Goal: Information Seeking & Learning: Learn about a topic

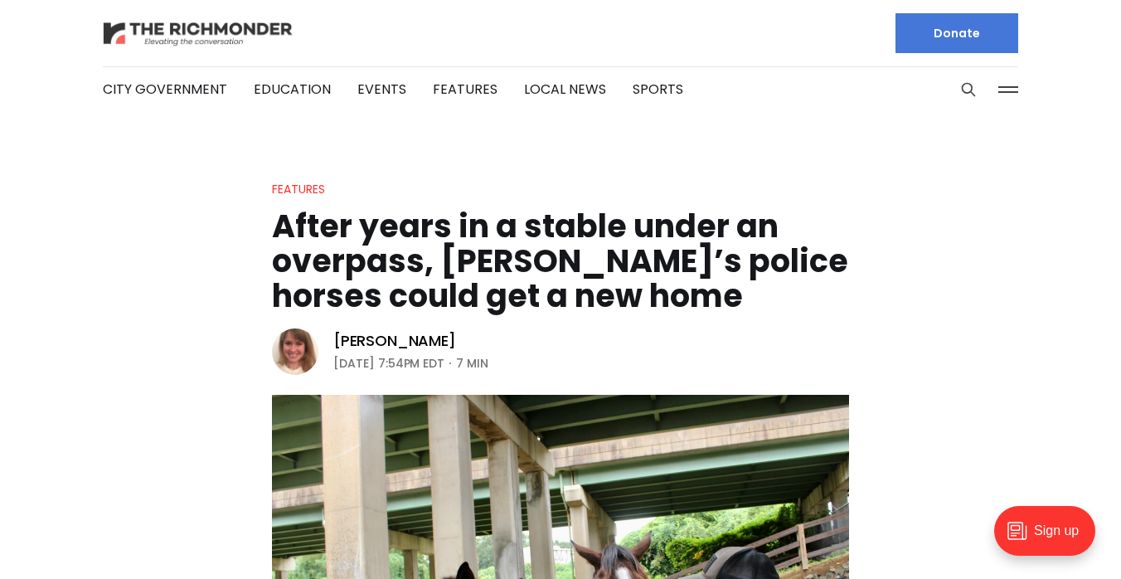
click at [169, 28] on img at bounding box center [198, 33] width 191 height 29
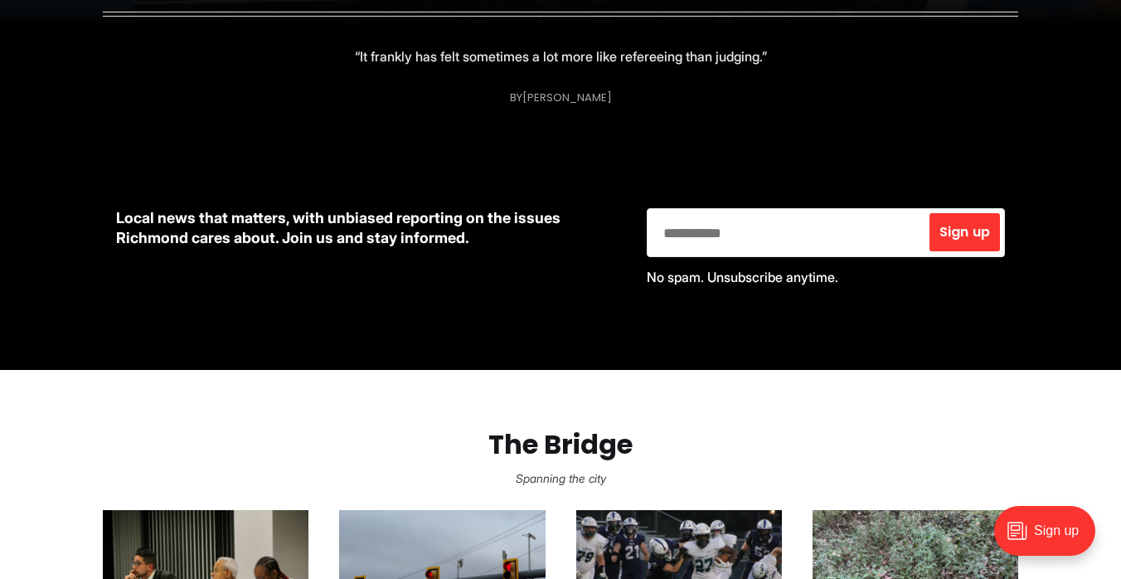
scroll to position [936, 0]
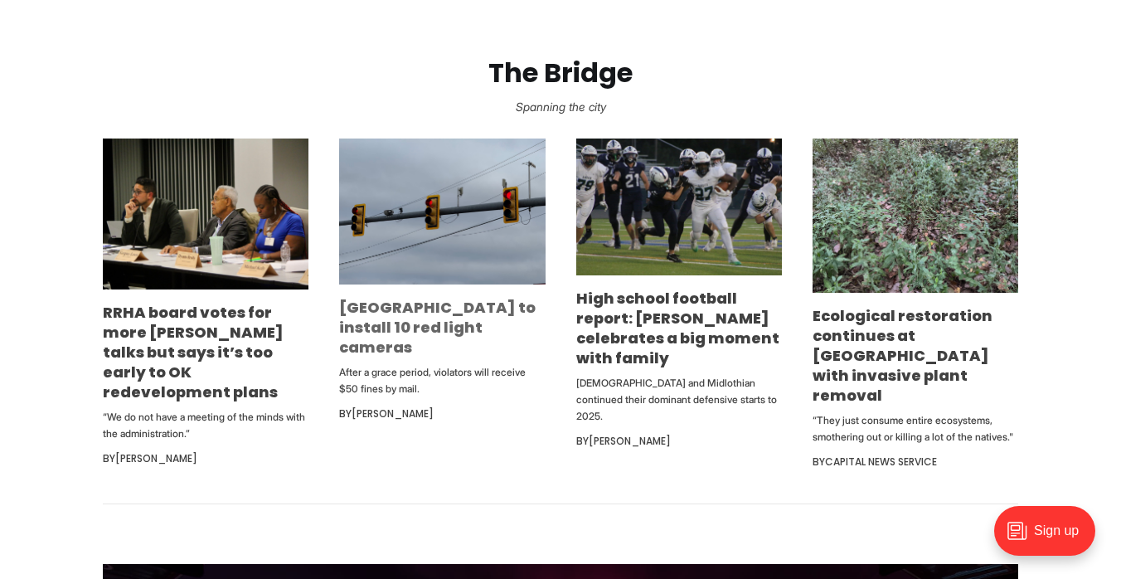
click at [379, 316] on link "[GEOGRAPHIC_DATA] to install 10 red light cameras" at bounding box center [437, 327] width 196 height 61
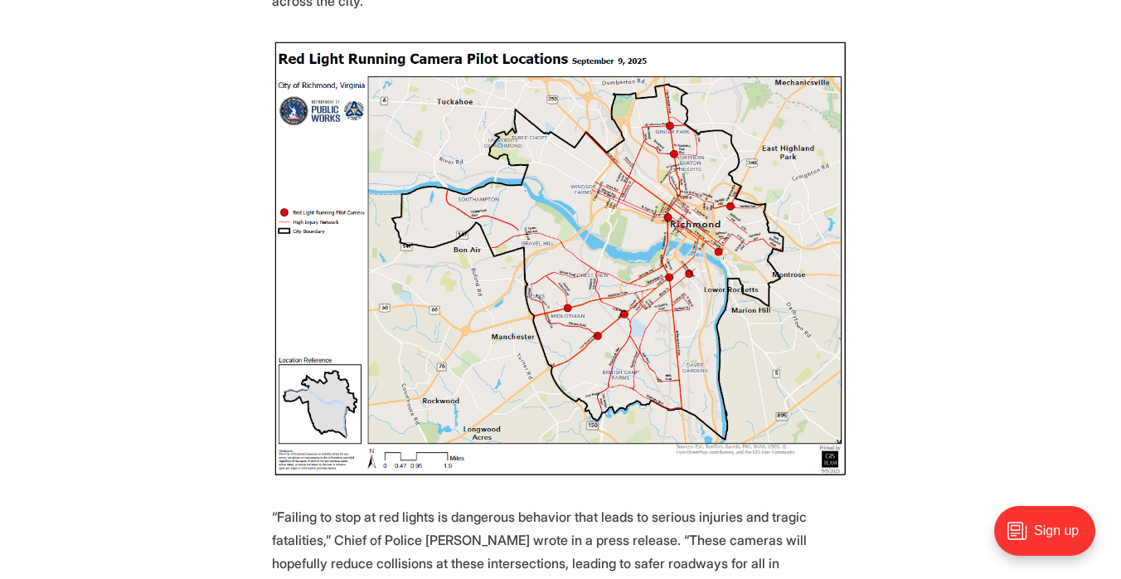
scroll to position [716, 0]
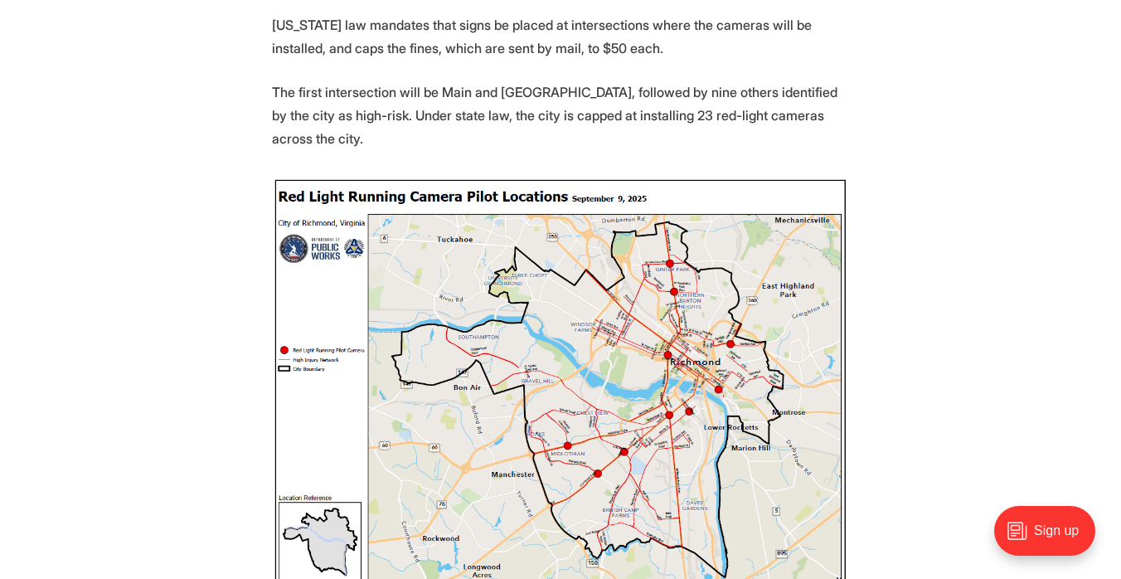
click at [703, 412] on img at bounding box center [560, 396] width 577 height 439
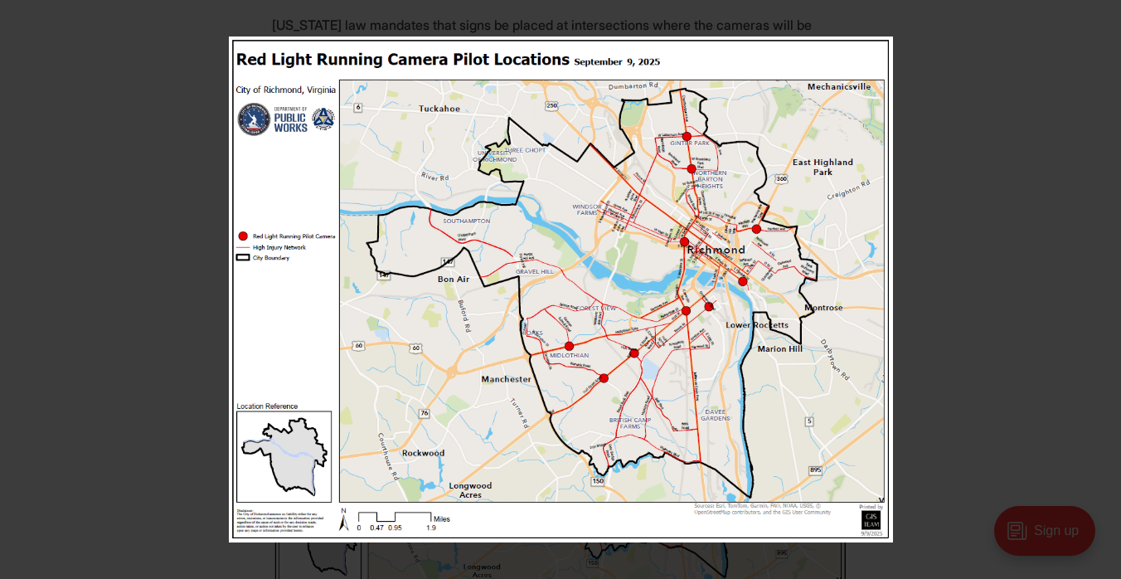
click at [685, 315] on img at bounding box center [561, 289] width 664 height 506
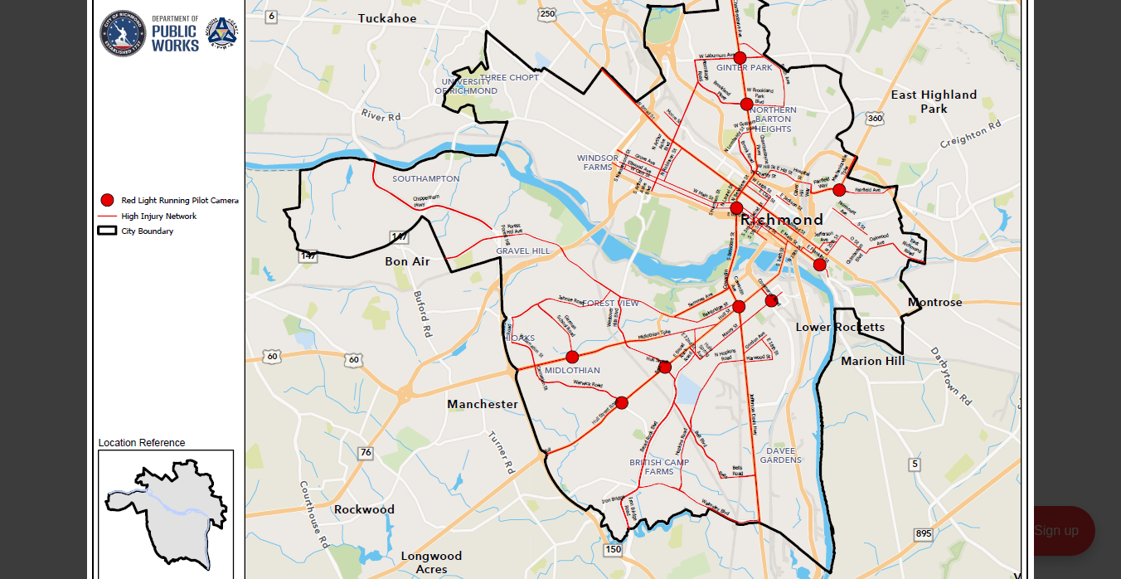
click at [721, 321] on img at bounding box center [560, 275] width 947 height 721
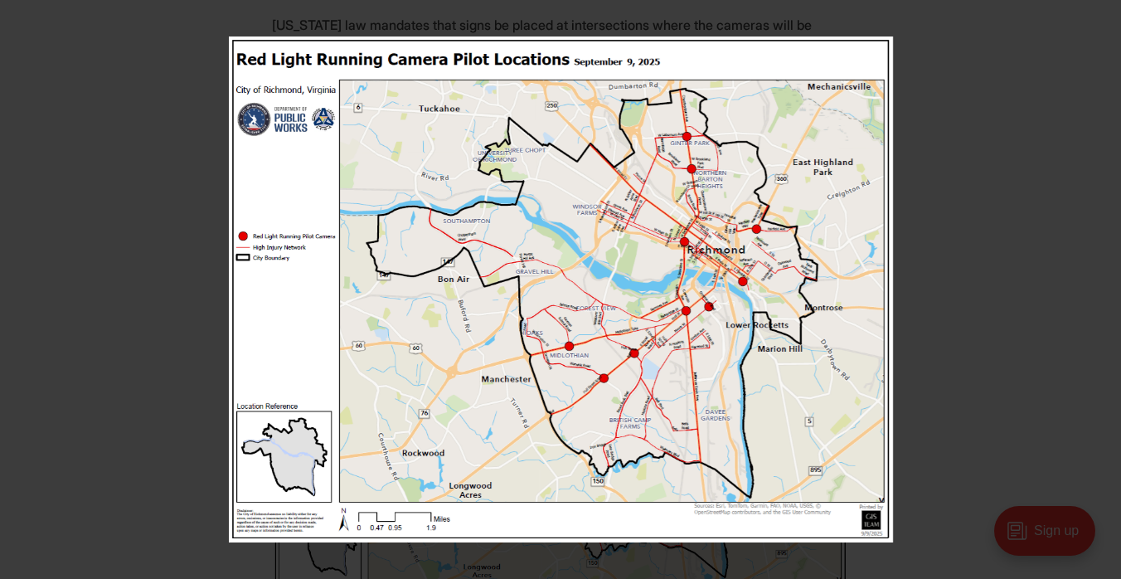
click at [721, 321] on img at bounding box center [561, 289] width 664 height 506
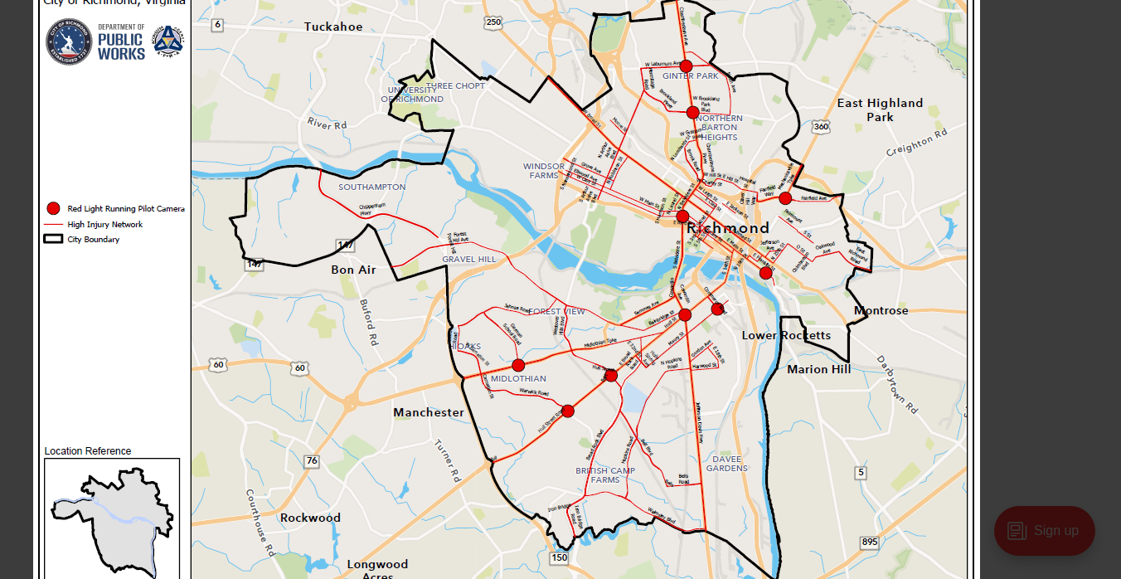
click at [553, 331] on img at bounding box center [506, 284] width 947 height 721
